Goal: Transaction & Acquisition: Purchase product/service

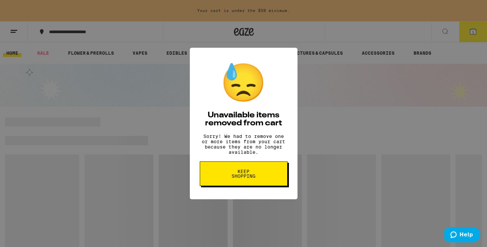
click at [256, 178] on span "Keep Shopping" at bounding box center [244, 173] width 34 height 9
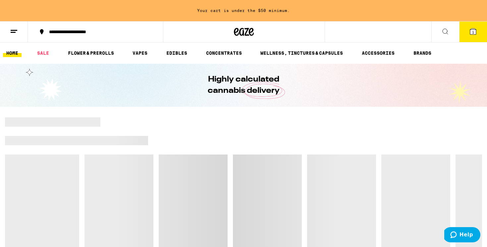
click at [468, 32] on button "1" at bounding box center [473, 32] width 28 height 21
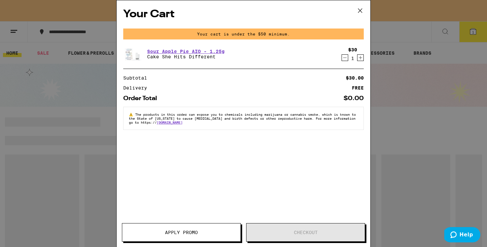
click at [360, 9] on icon at bounding box center [360, 11] width 10 height 10
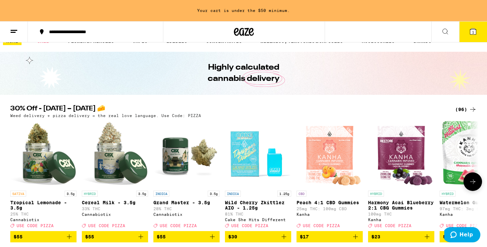
scroll to position [3, 0]
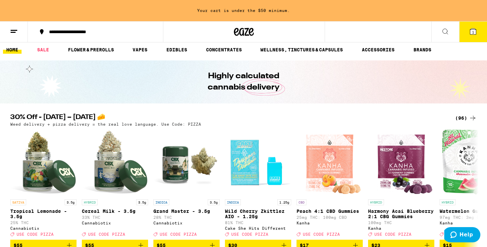
click at [463, 121] on div "(96)" at bounding box center [466, 118] width 22 height 8
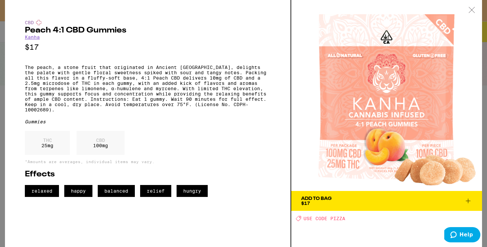
click at [470, 8] on icon at bounding box center [472, 10] width 6 height 6
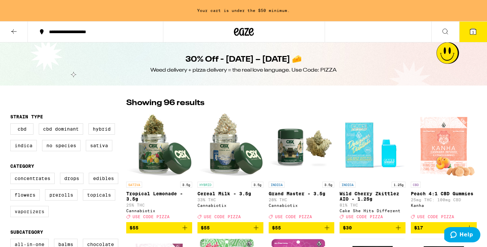
click at [30, 217] on label "Vaporizers" at bounding box center [29, 211] width 38 height 11
click at [12, 174] on input "Vaporizers" at bounding box center [12, 174] width 0 height 0
checkbox input "true"
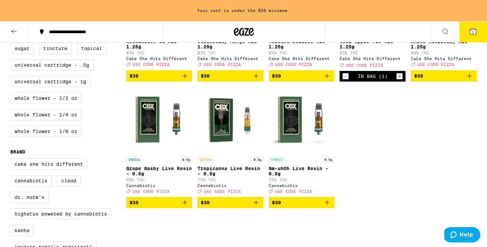
scroll to position [278, 0]
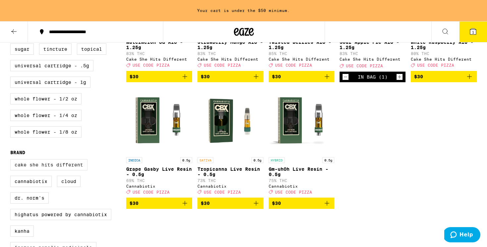
click at [51, 170] on label "Cake She Hits Different" at bounding box center [48, 164] width 77 height 11
click at [12, 160] on input "Cake She Hits Different" at bounding box center [12, 160] width 0 height 0
checkbox input "true"
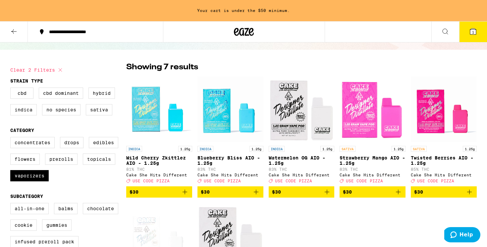
scroll to position [36, 0]
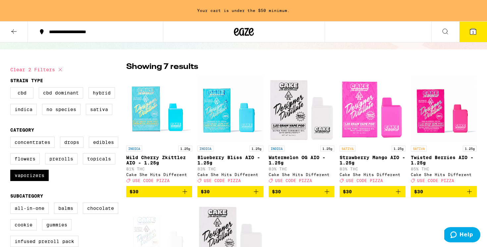
click at [162, 123] on img "Open page for Wild Cherry Zkittlez AIO - 1.25g from Cake She Hits Different" at bounding box center [159, 109] width 66 height 66
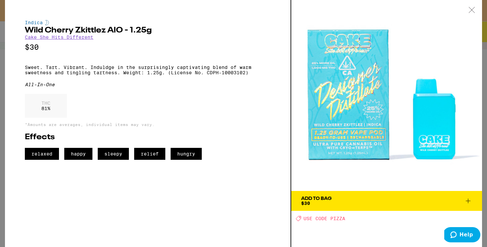
click at [472, 8] on icon at bounding box center [472, 10] width 7 height 6
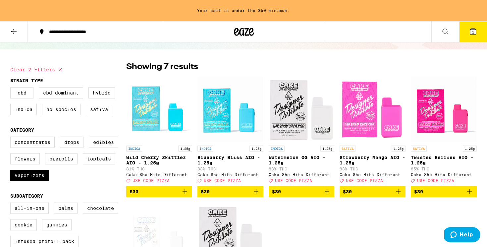
click at [164, 111] on img "Open page for Wild Cherry Zkittlez AIO - 1.25g from Cake She Hits Different" at bounding box center [159, 109] width 66 height 66
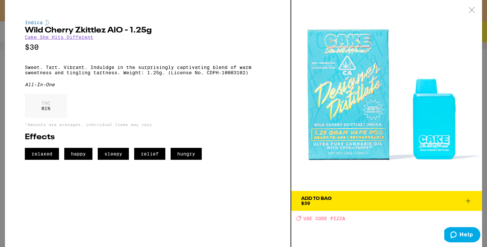
click at [475, 12] on icon at bounding box center [472, 10] width 7 height 6
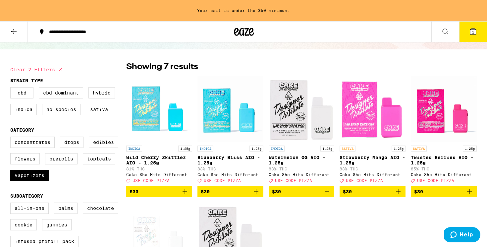
click at [234, 111] on img "Open page for Blueberry Bliss AIO - 1.25g from Cake She Hits Different" at bounding box center [231, 109] width 66 height 66
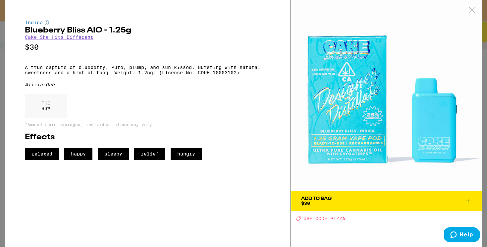
click at [474, 10] on icon at bounding box center [472, 10] width 7 height 6
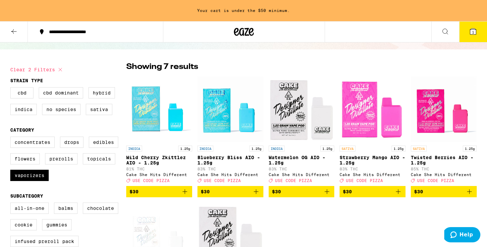
click at [187, 196] on icon "Add to bag" at bounding box center [185, 192] width 8 height 8
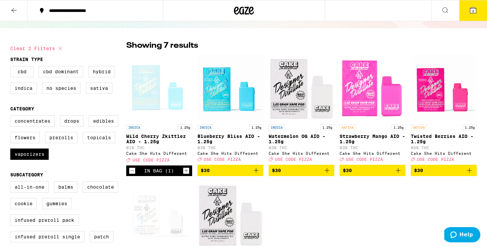
scroll to position [15, 0]
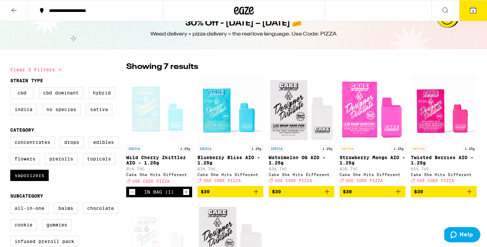
click at [469, 14] on button "2" at bounding box center [473, 10] width 28 height 21
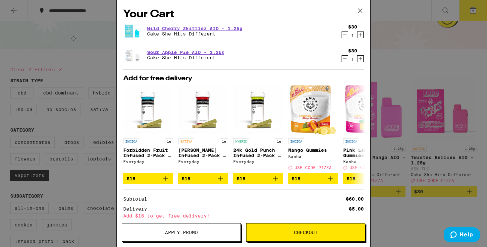
click at [344, 61] on icon "Decrement" at bounding box center [345, 59] width 6 height 8
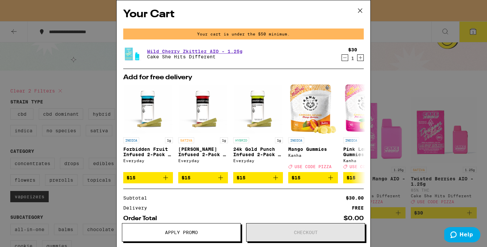
scroll to position [36, 0]
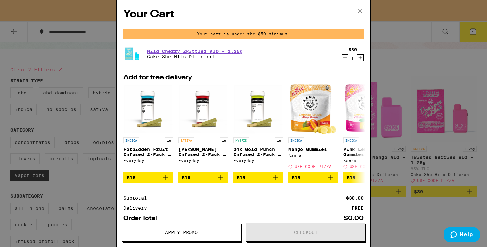
click at [360, 13] on icon at bounding box center [360, 11] width 10 height 10
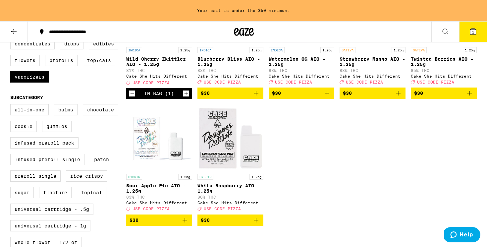
scroll to position [134, 0]
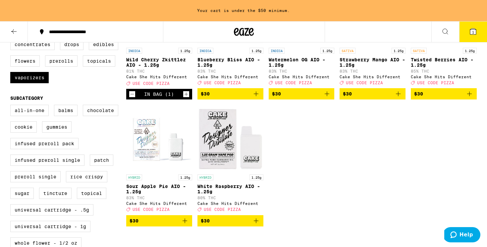
click at [220, 141] on img "Open page for White Raspberry AIO - 1.25g from Cake She Hits Different" at bounding box center [231, 138] width 66 height 66
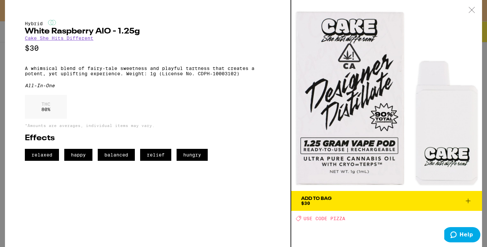
click at [469, 6] on div at bounding box center [472, 10] width 21 height 21
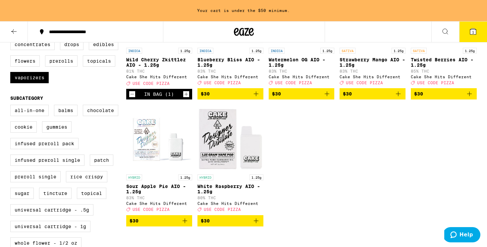
click at [157, 144] on img "Open page for Sour Apple Pie AIO - 1.25g from Cake She Hits Different" at bounding box center [159, 138] width 66 height 66
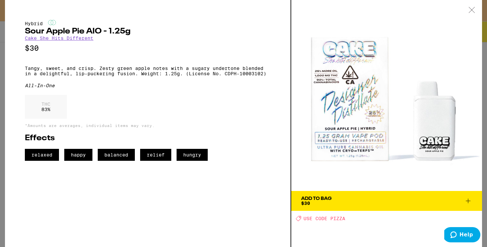
click at [470, 11] on icon at bounding box center [472, 10] width 7 height 6
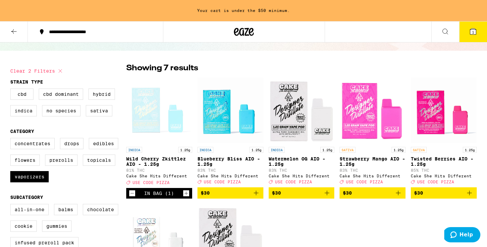
scroll to position [35, 0]
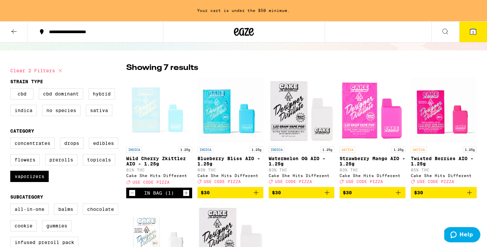
click at [144, 111] on div "Open page for Wild Cherry Zkittlez AIO - 1.25g from Cake She Hits Different" at bounding box center [159, 110] width 66 height 66
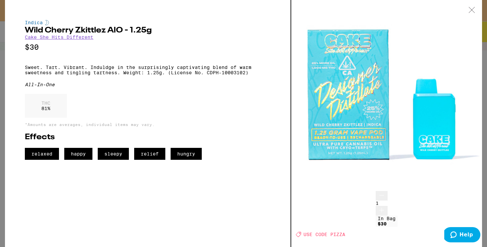
click at [469, 8] on icon at bounding box center [472, 10] width 7 height 6
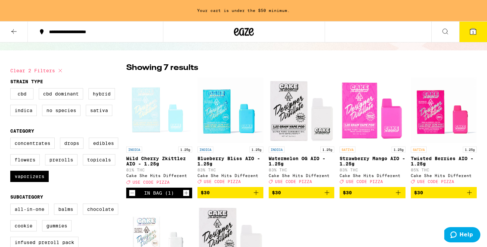
click at [225, 122] on img "Open page for Blueberry Bliss AIO - 1.25g from Cake She Hits Different" at bounding box center [231, 110] width 66 height 66
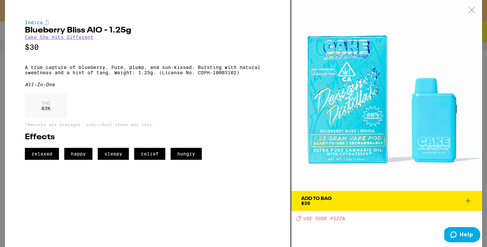
click at [471, 7] on icon at bounding box center [472, 10] width 7 height 6
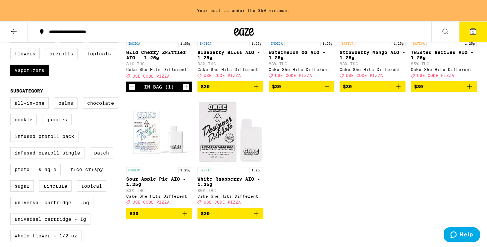
scroll to position [141, 0]
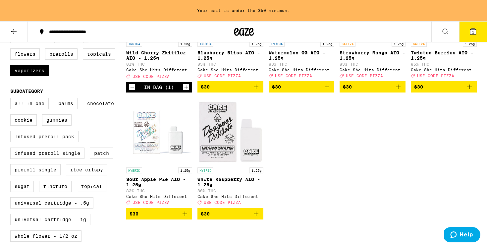
click at [183, 218] on icon "Add to bag" at bounding box center [185, 214] width 8 height 8
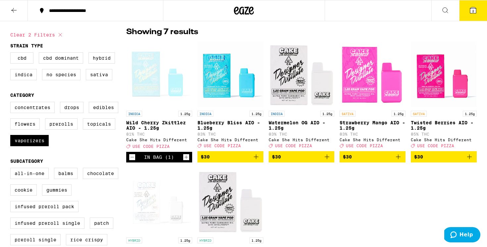
scroll to position [51, 0]
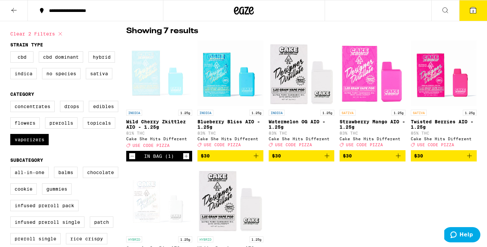
click at [376, 69] on img "Open page for Strawberry Mango AIO - 1.25g from Cake She Hits Different" at bounding box center [373, 73] width 66 height 66
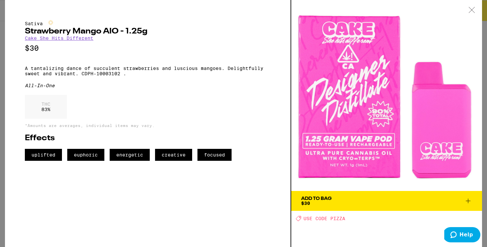
click at [473, 11] on icon at bounding box center [472, 10] width 7 height 6
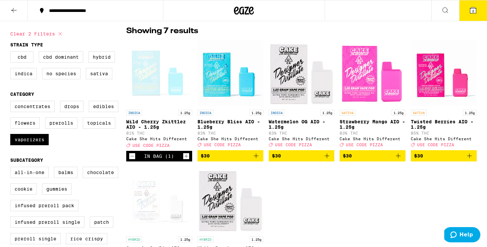
click at [399, 158] on icon "Add to bag" at bounding box center [398, 156] width 8 height 8
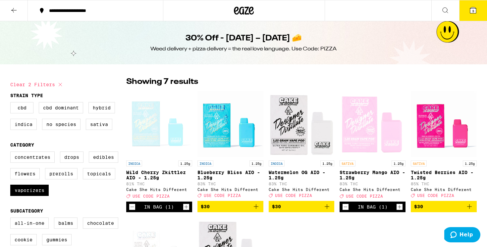
click at [468, 17] on button "3" at bounding box center [473, 10] width 28 height 21
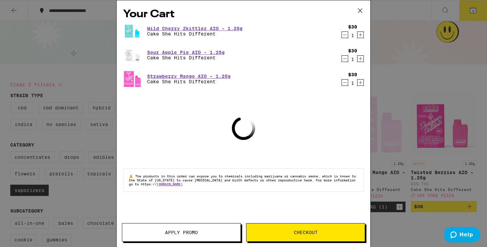
click at [170, 229] on button "Apply Promo" at bounding box center [181, 232] width 119 height 19
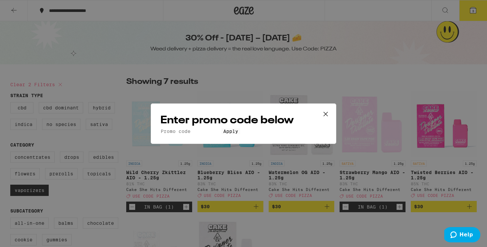
click at [214, 128] on input "Promo Code" at bounding box center [190, 131] width 61 height 6
type input "PIZZA"
click at [237, 134] on button "Apply" at bounding box center [230, 131] width 19 height 6
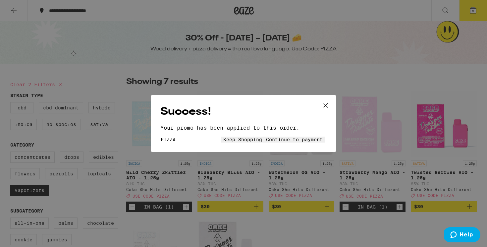
click at [282, 142] on span "Continue to payment" at bounding box center [294, 139] width 57 height 5
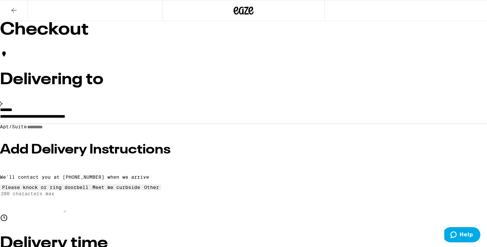
click at [74, 130] on input "Apt/Suite" at bounding box center [50, 127] width 47 height 6
click at [106, 156] on h3 "Add Delivery Instructions" at bounding box center [243, 149] width 487 height 13
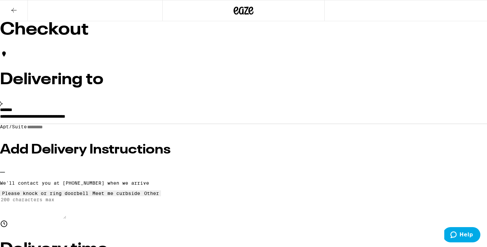
click at [144, 196] on div "Other" at bounding box center [151, 193] width 15 height 5
click at [88, 196] on div "Please knock or ring doorbell" at bounding box center [45, 193] width 86 height 5
click at [142, 196] on button "Other" at bounding box center [151, 193] width 19 height 6
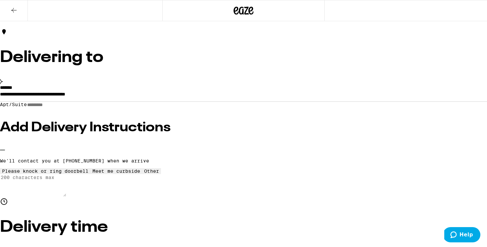
scroll to position [24, 0]
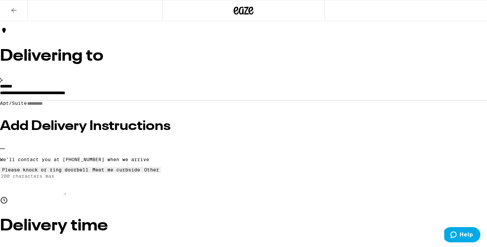
click at [66, 195] on textarea "Enter any other delivery instructions you want driver to know" at bounding box center [33, 184] width 66 height 23
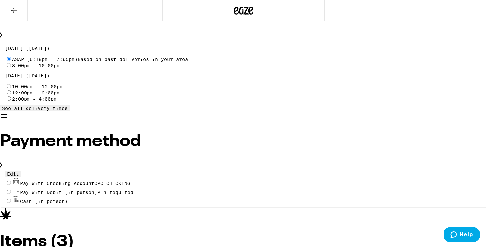
scroll to position [251, 0]
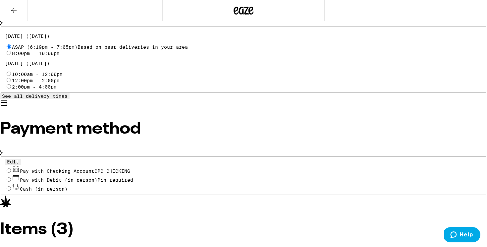
type textarea "Gate code 5050, last house down on the left. Doorbell doesn't work - call or te…"
click at [11, 173] on input "Pay with Checking Account CPC CHECKING" at bounding box center [9, 170] width 4 height 4
radio input "true"
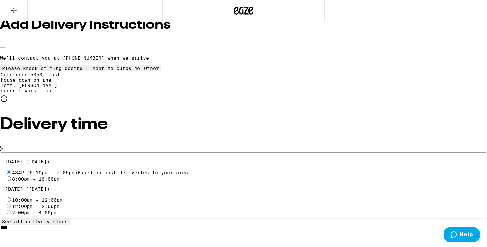
scroll to position [0, 0]
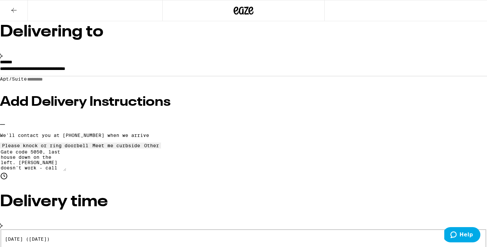
scroll to position [50, 0]
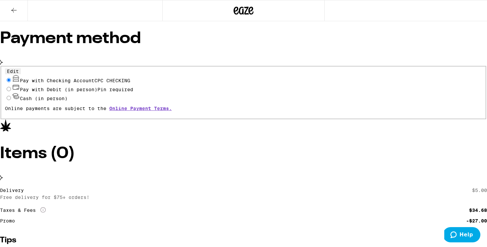
scroll to position [0, 0]
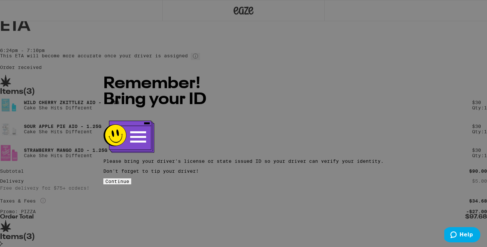
click at [131, 178] on button "Continue" at bounding box center [117, 181] width 28 height 6
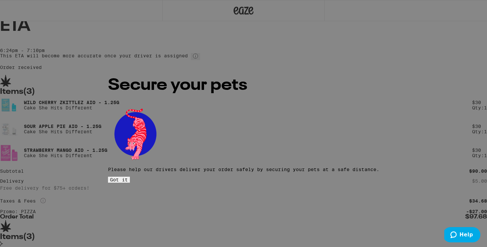
click at [128, 177] on span "Got it" at bounding box center [119, 179] width 18 height 5
